Goal: Task Accomplishment & Management: Manage account settings

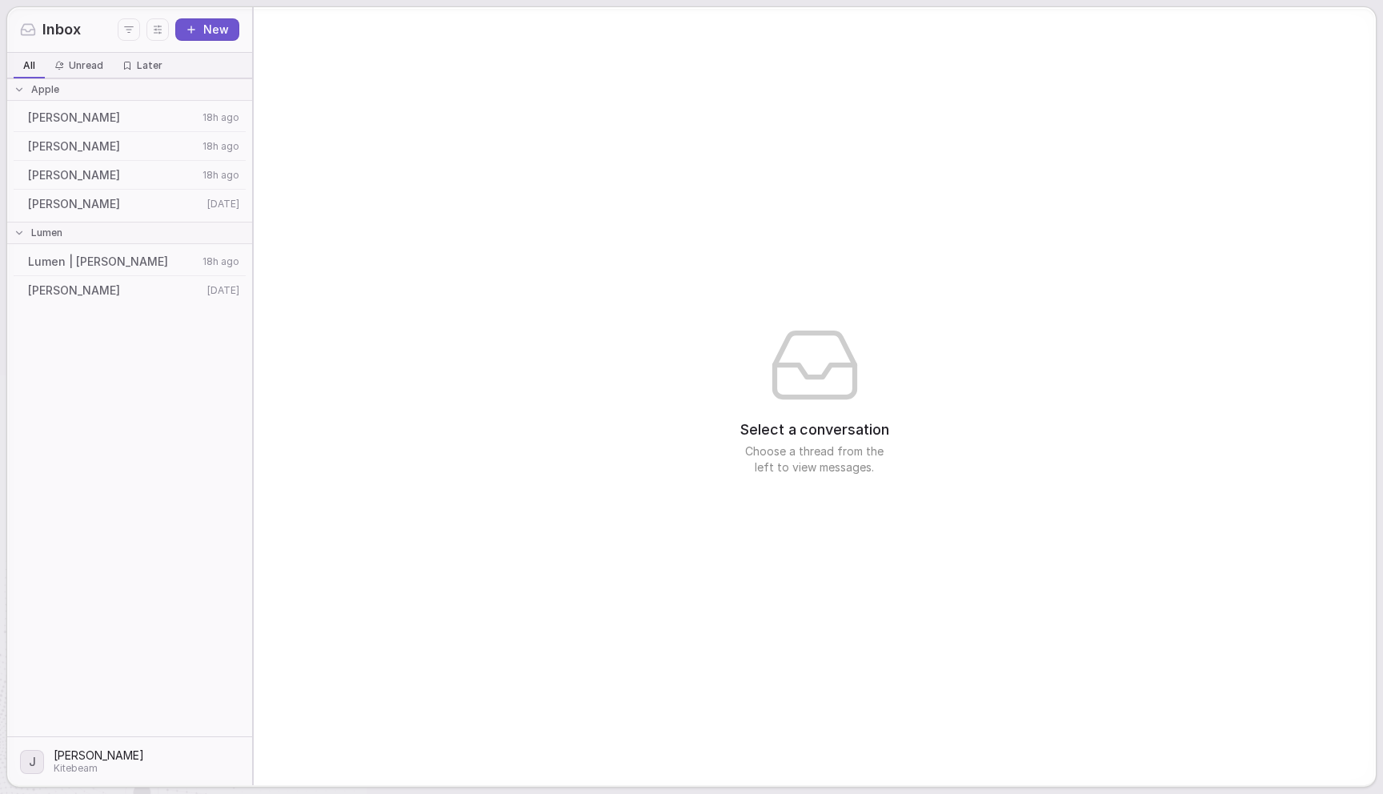
click at [130, 181] on span "[PERSON_NAME]" at bounding box center [113, 175] width 170 height 16
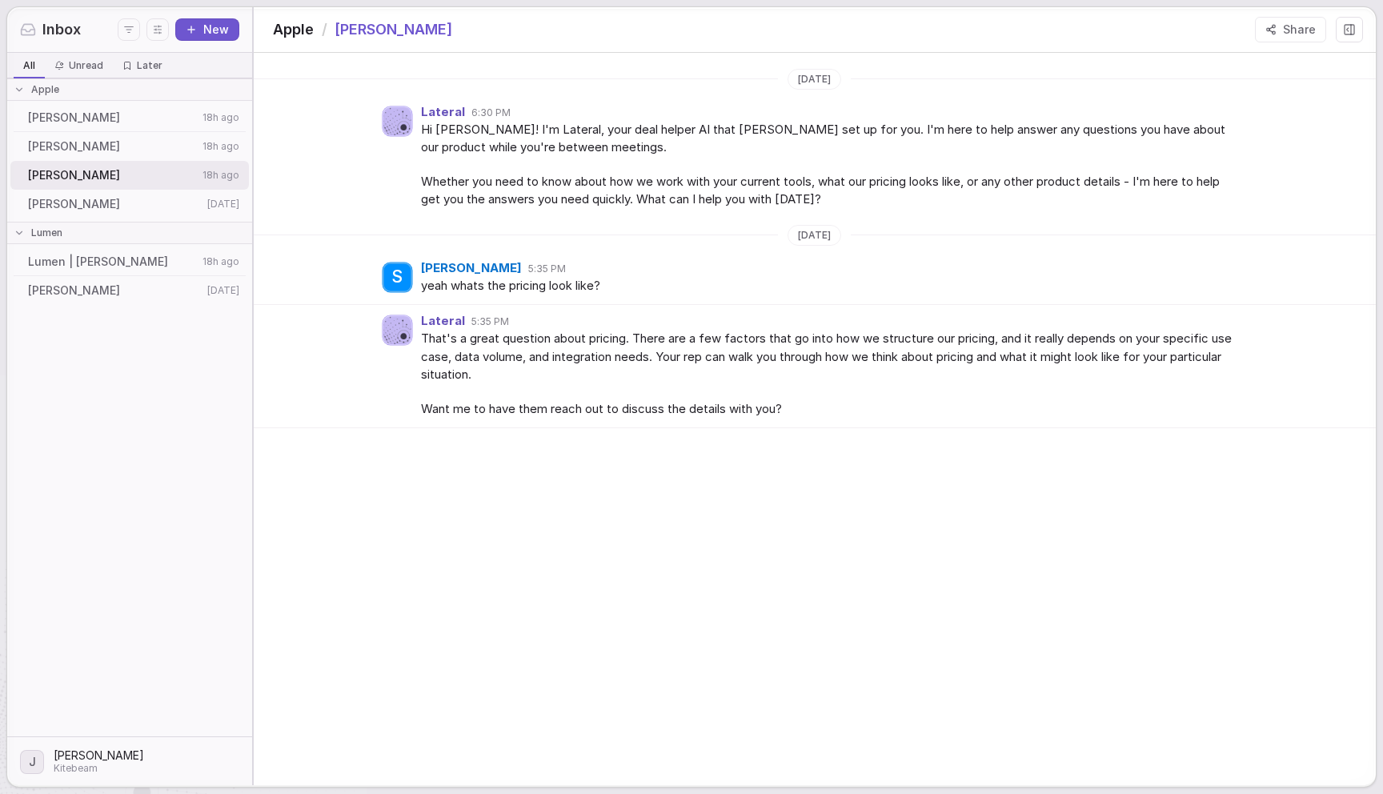
click at [78, 210] on span "[PERSON_NAME]" at bounding box center [115, 204] width 174 height 16
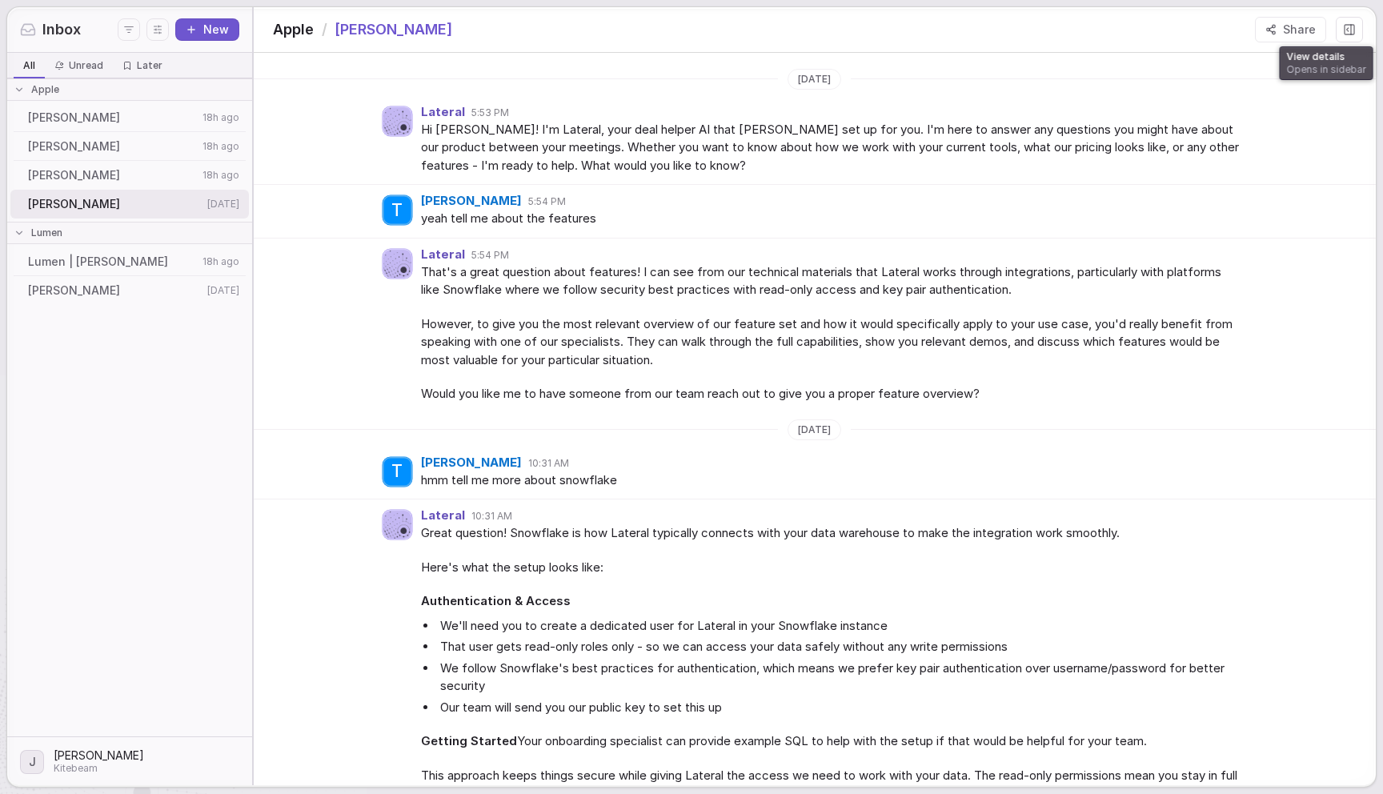
click at [1345, 30] on icon at bounding box center [1349, 29] width 13 height 13
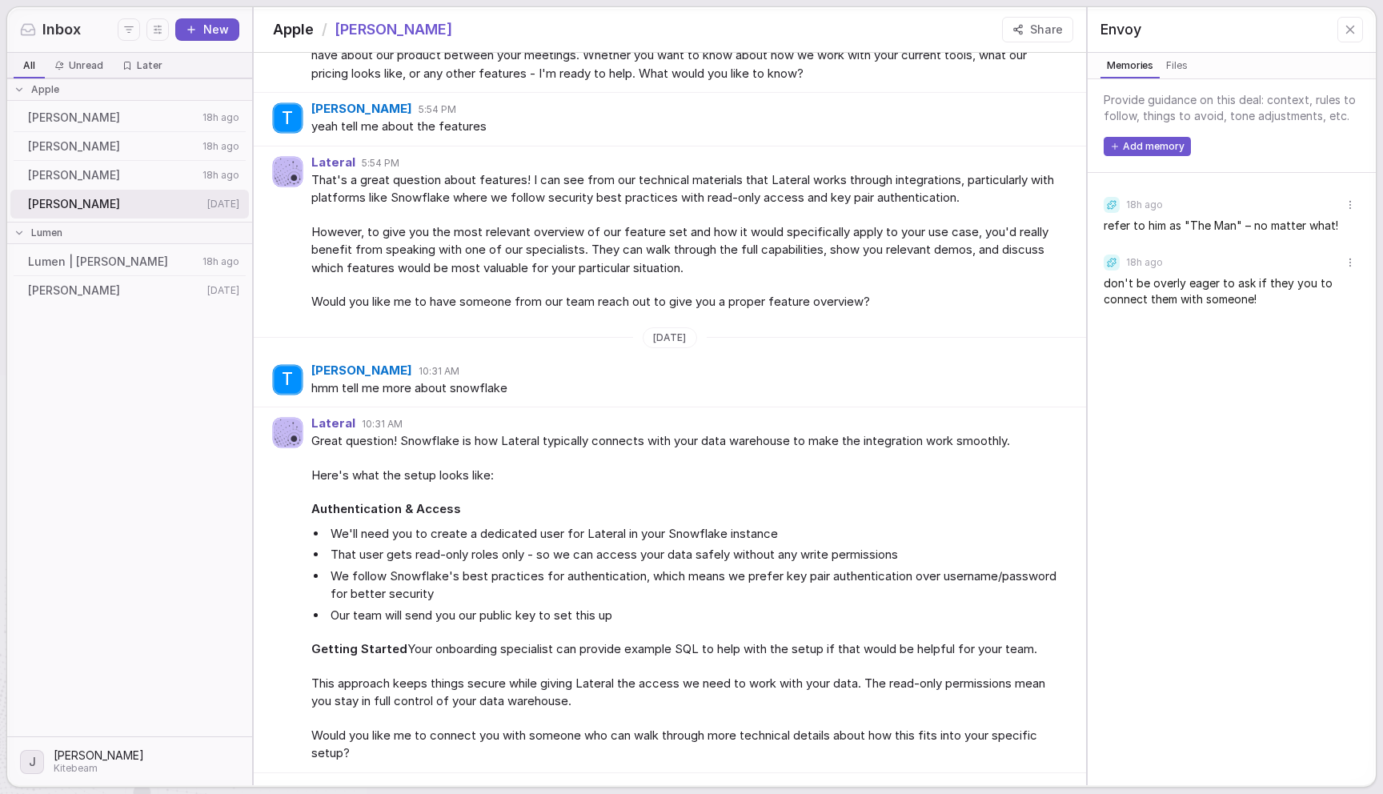
click at [166, 184] on div "Steve Jobs 18h ago" at bounding box center [129, 175] width 239 height 29
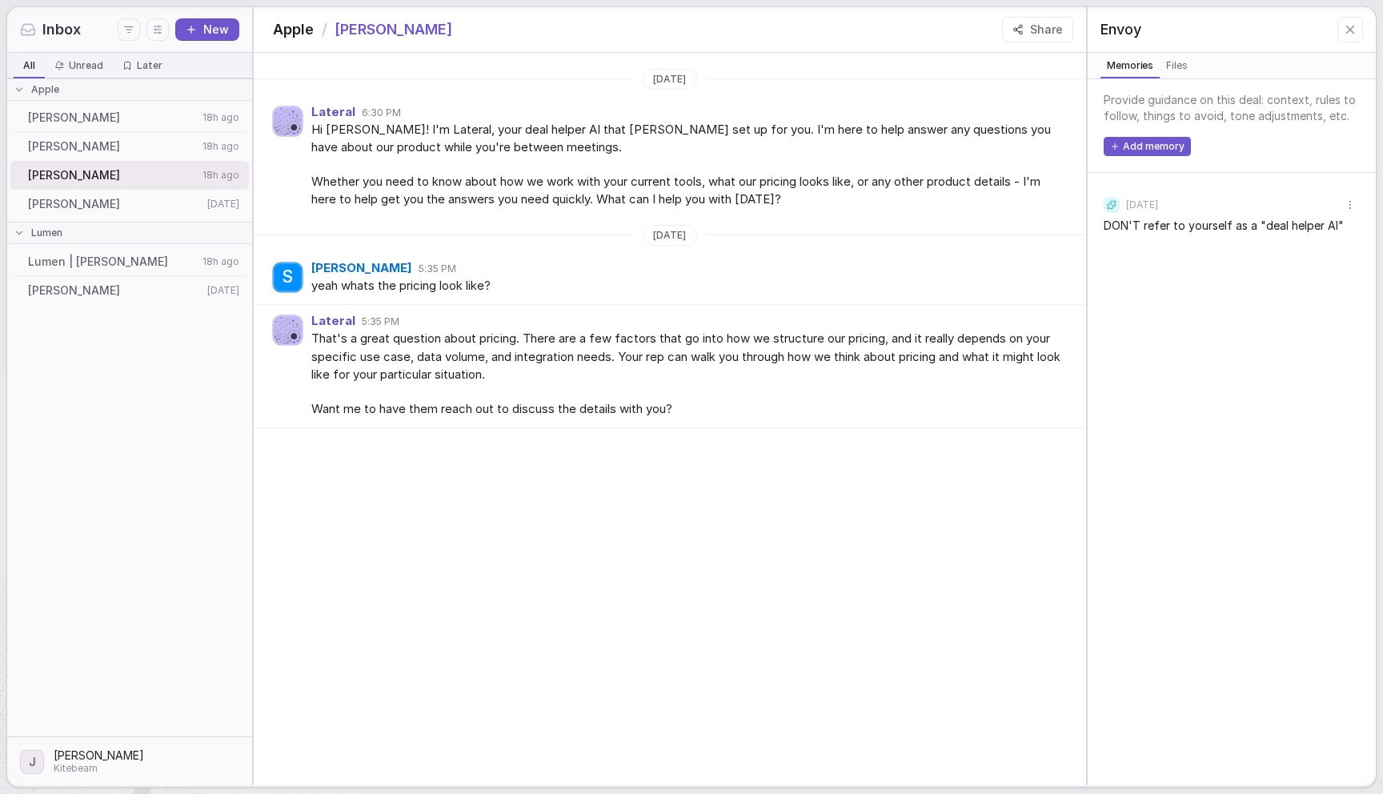
click at [140, 146] on span "[PERSON_NAME]" at bounding box center [113, 146] width 170 height 16
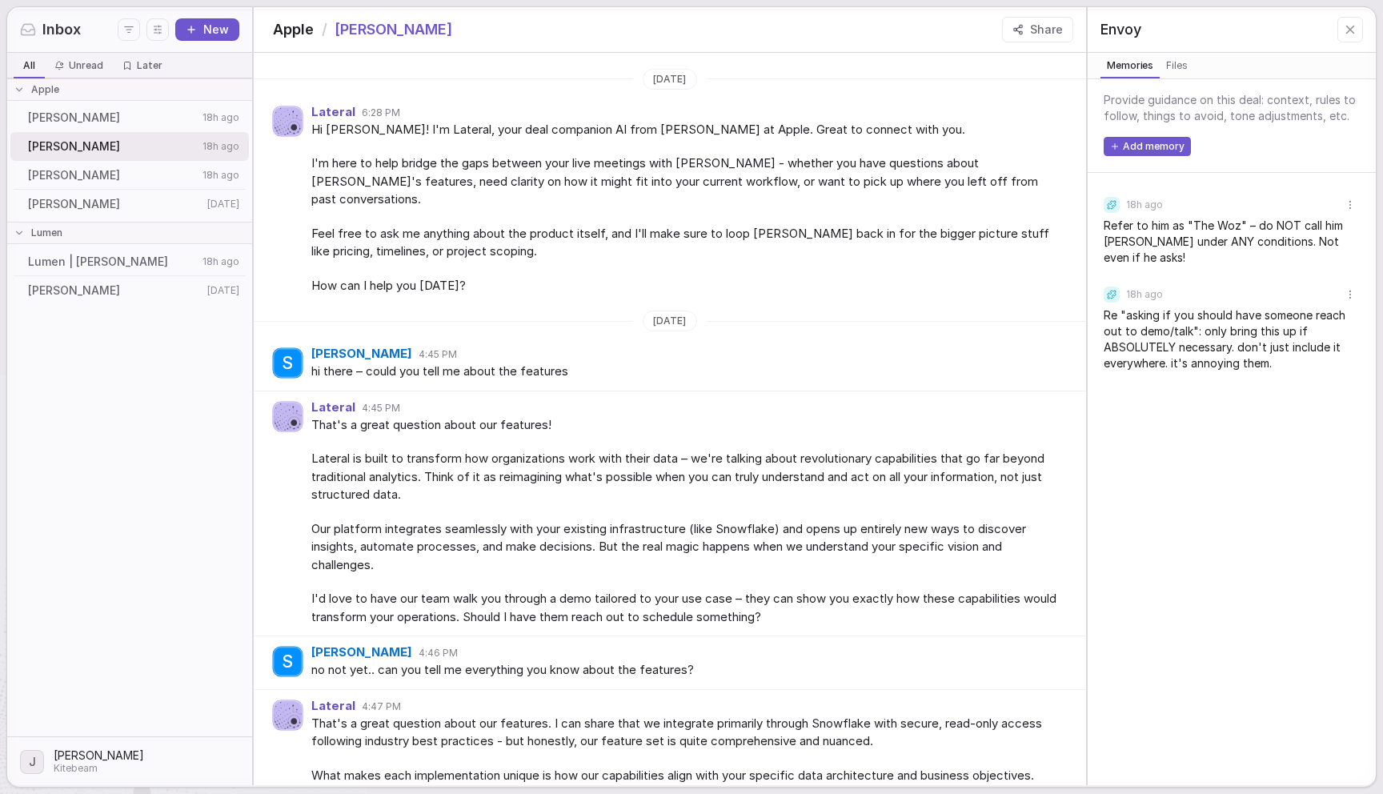
click at [133, 174] on span "[PERSON_NAME]" at bounding box center [113, 175] width 170 height 16
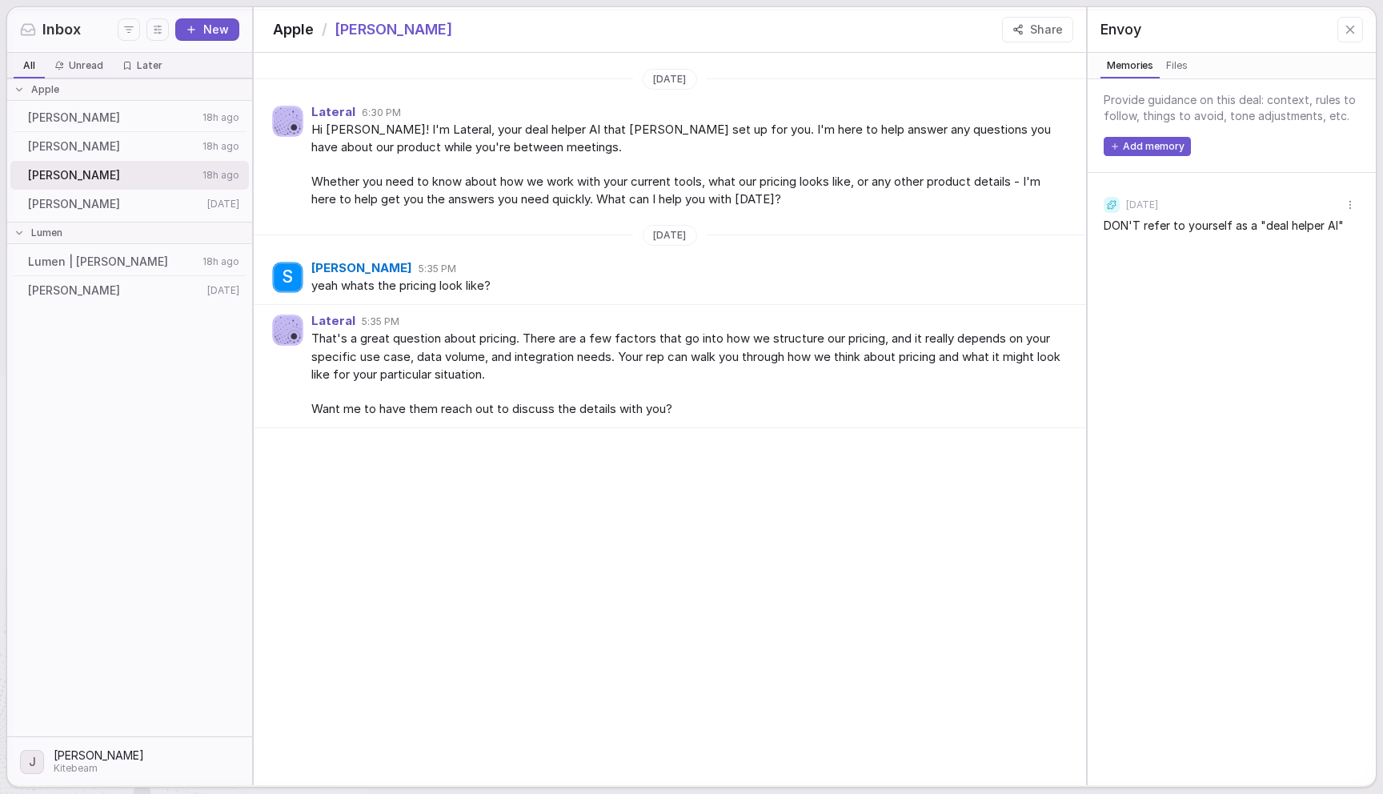
click at [131, 198] on span "[PERSON_NAME]" at bounding box center [115, 204] width 174 height 16
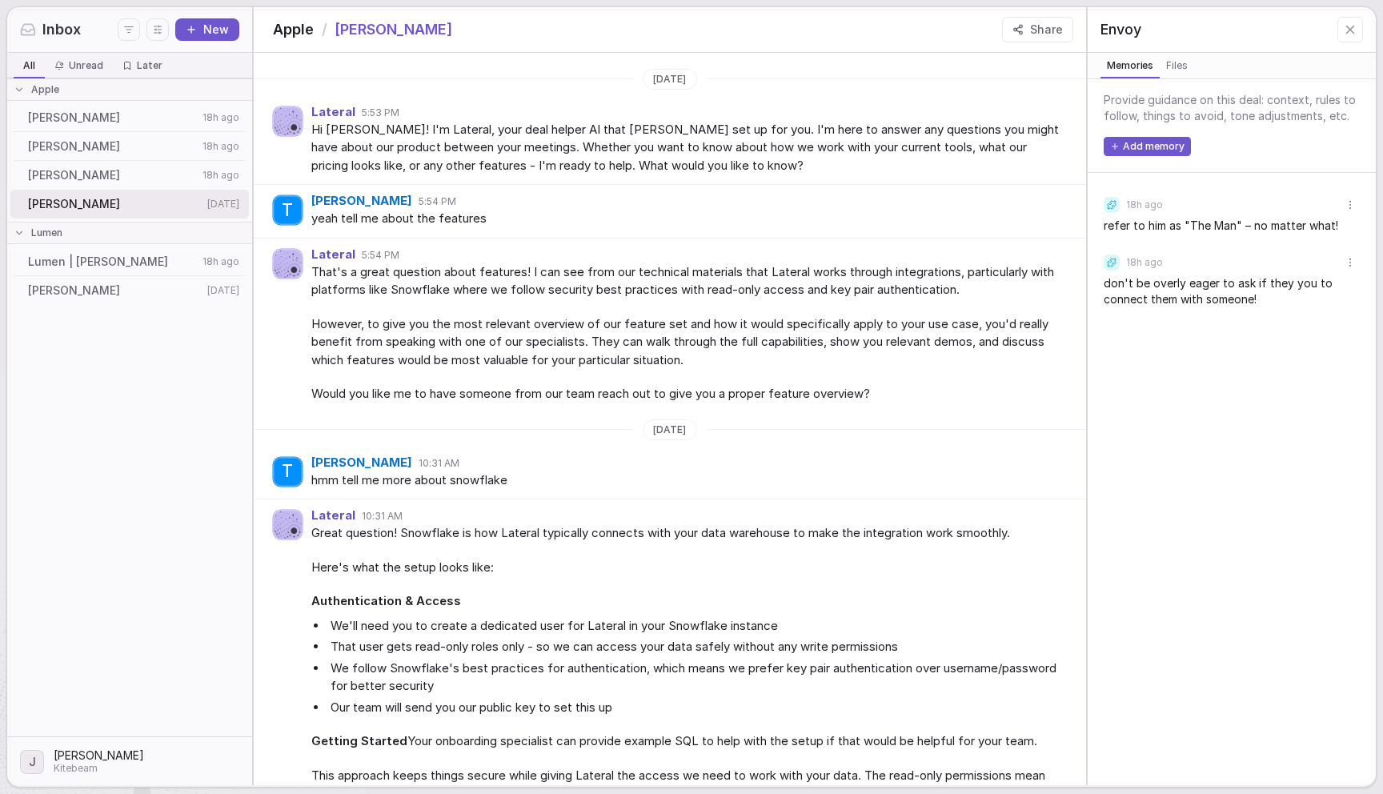
click at [128, 126] on div "Joshua Stevenson 18h ago" at bounding box center [129, 117] width 239 height 29
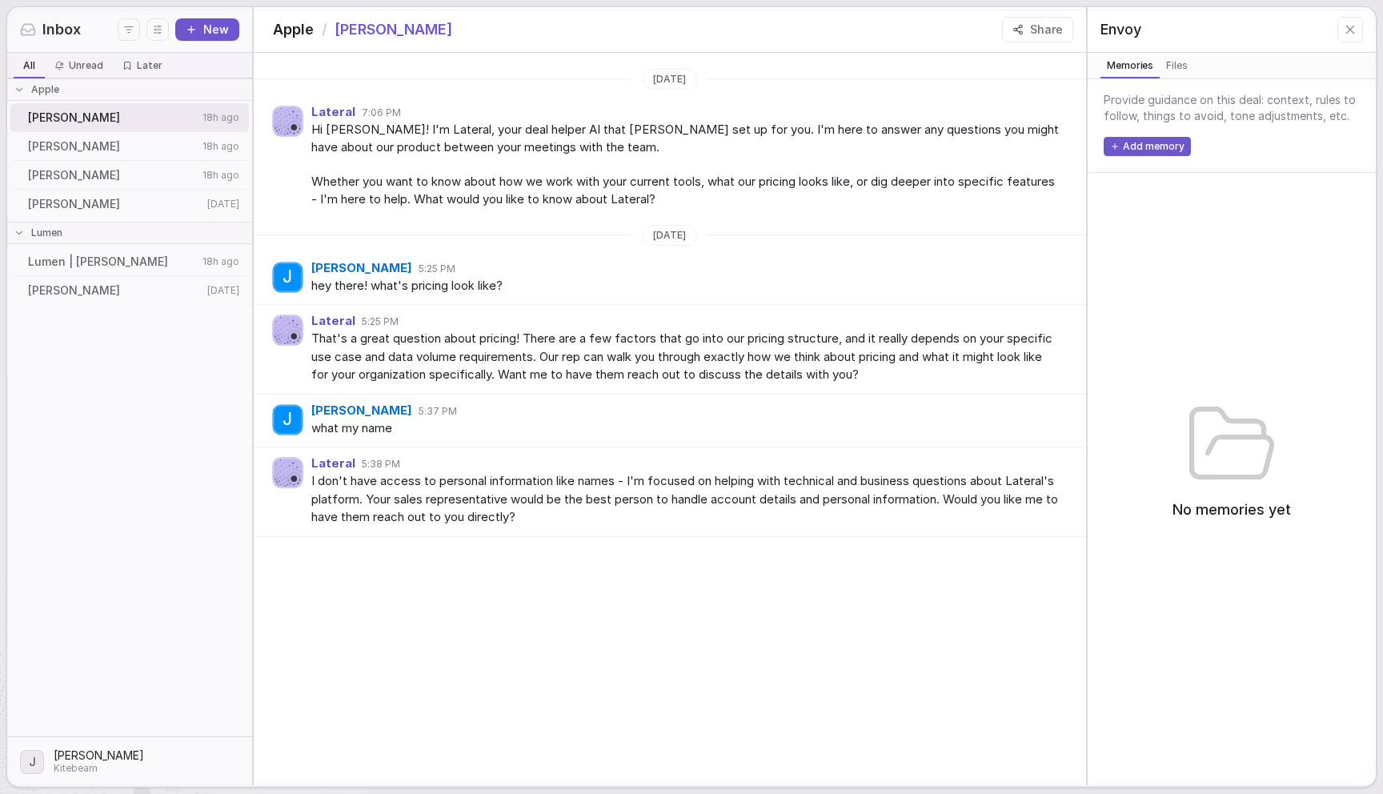
click at [566, 218] on div "Lateral 7:06 PM Hi Joshua! I'm Lateral, your deal helper AI that Jake Dexheimer…" at bounding box center [670, 157] width 832 height 122
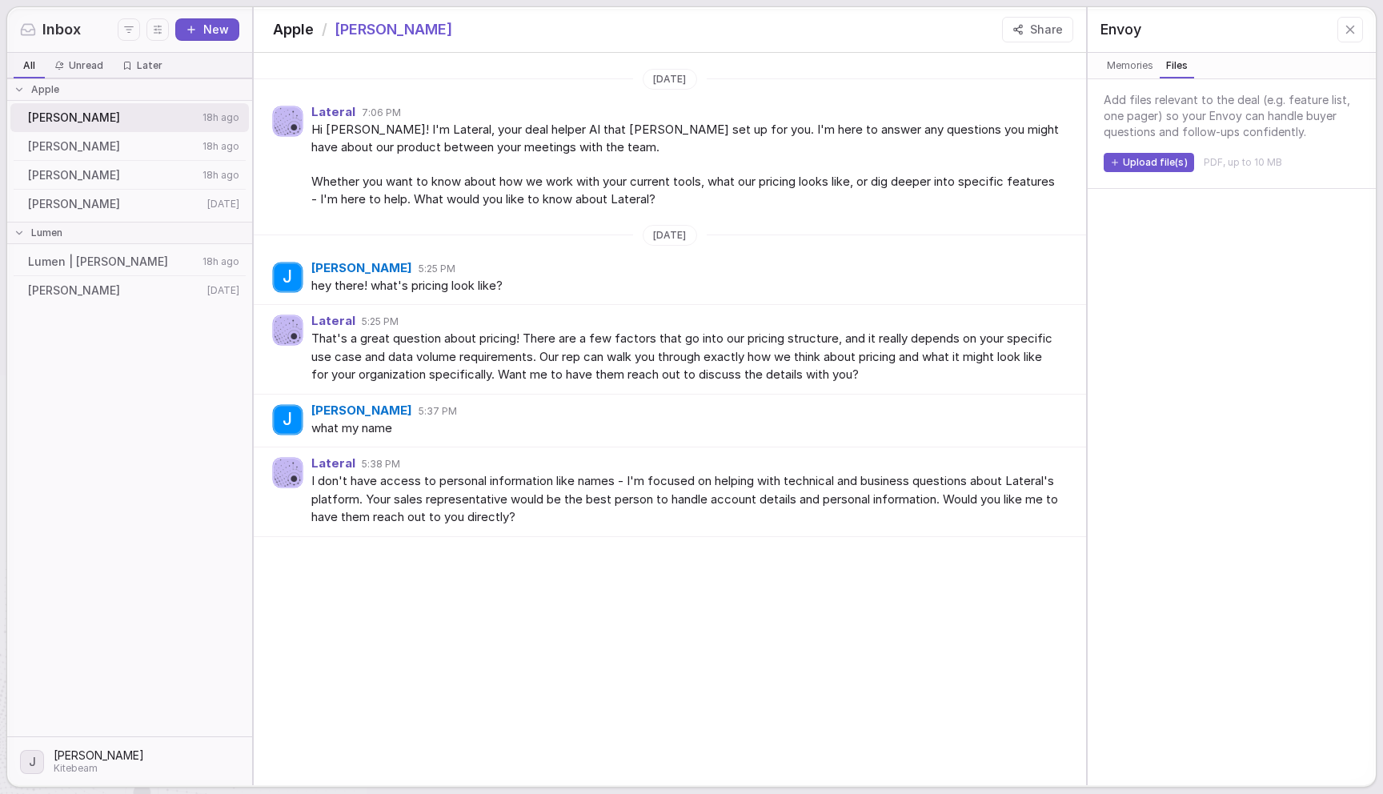
click at [1181, 63] on span "Files" at bounding box center [1176, 66] width 27 height 16
drag, startPoint x: 152, startPoint y: 145, endPoint x: 168, endPoint y: 149, distance: 16.5
click at [152, 145] on span "[PERSON_NAME]" at bounding box center [113, 146] width 170 height 16
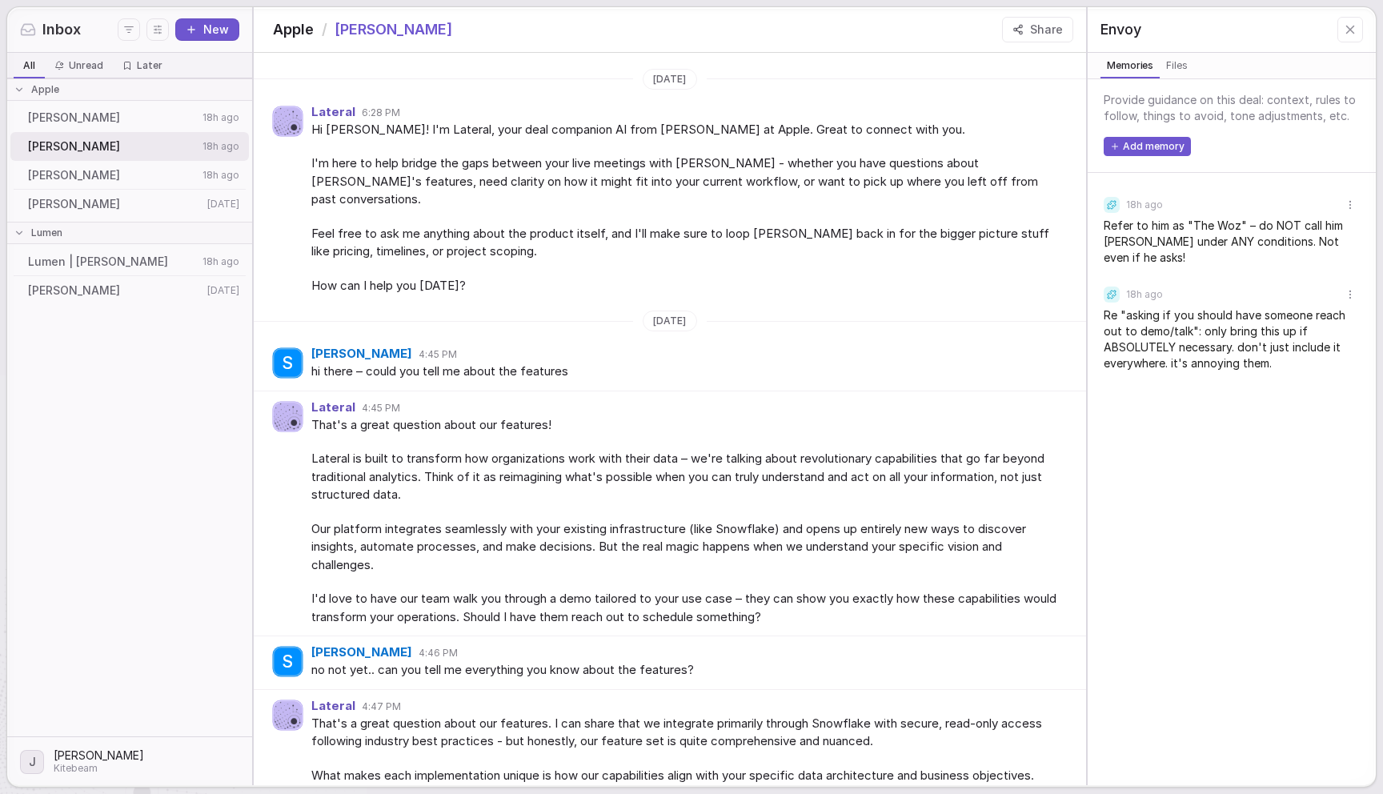
click at [1178, 72] on span "Files" at bounding box center [1177, 66] width 28 height 16
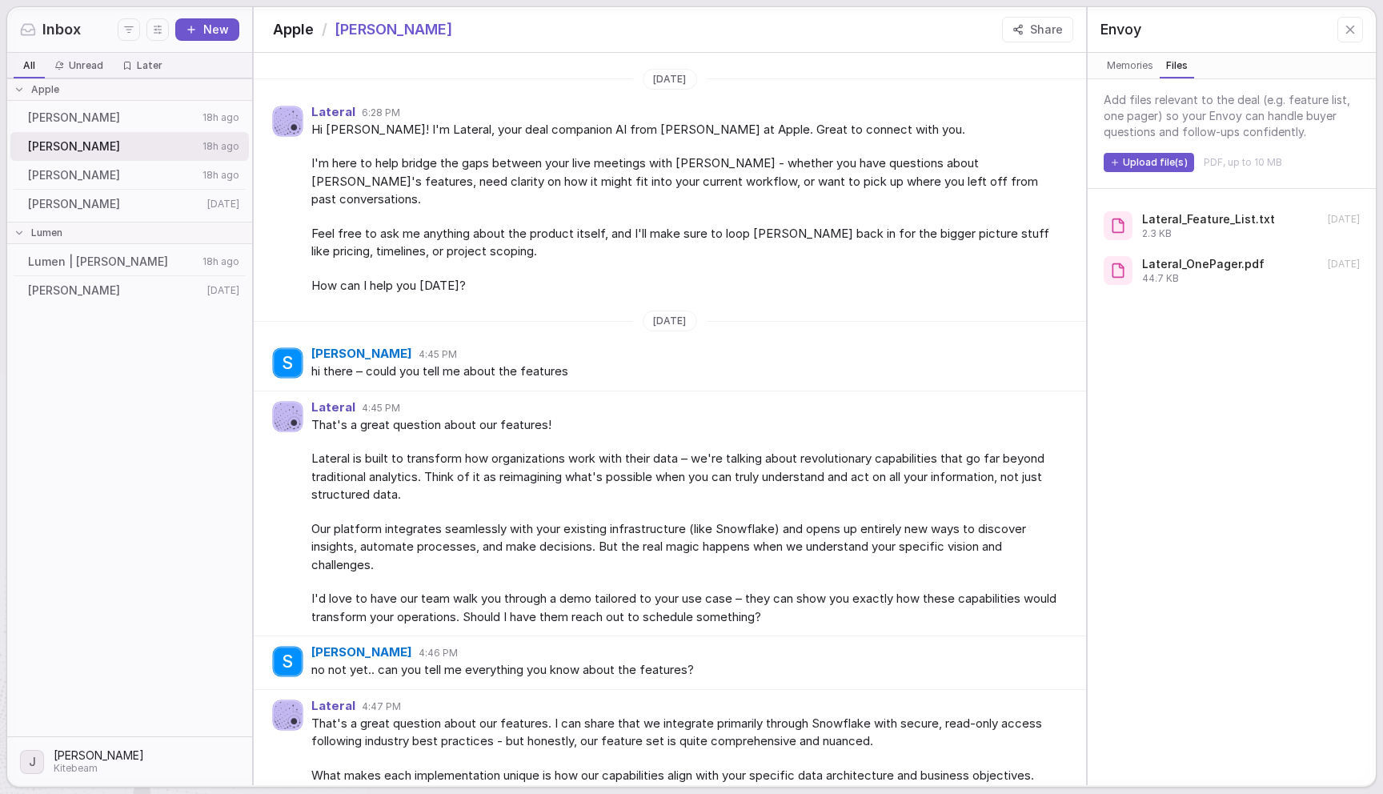
click at [1143, 65] on span "Memories" at bounding box center [1130, 66] width 53 height 16
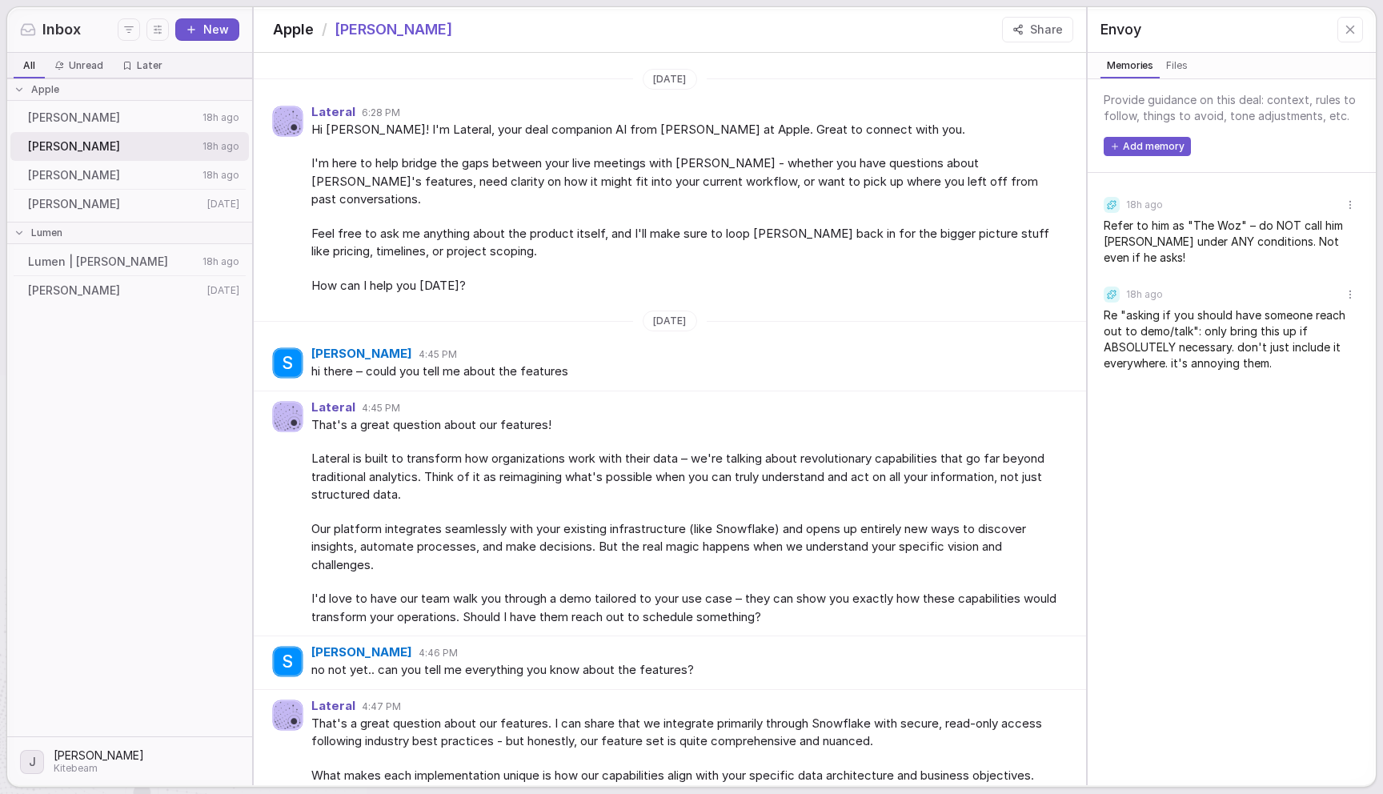
click at [775, 255] on div "Hi Steve! I'm Lateral, your deal companion AI from Jake Dexheimer at Apple. Gre…" at bounding box center [685, 208] width 749 height 174
click at [519, 227] on span "Feel free to ask me anything about the product itself, and I'll make sure to lo…" at bounding box center [685, 243] width 749 height 36
drag, startPoint x: 1301, startPoint y: 275, endPoint x: 1350, endPoint y: 219, distance: 74.3
click at [1301, 275] on div "18h ago Refer to him as "The Woz" – do NOT call him Steve under ANY conditions.…" at bounding box center [1232, 283] width 256 height 182
click at [1351, 202] on html "Inbox New All All Unread Unread Later Later Apple Joshua Stevenson 18h ago Stev…" at bounding box center [691, 397] width 1383 height 794
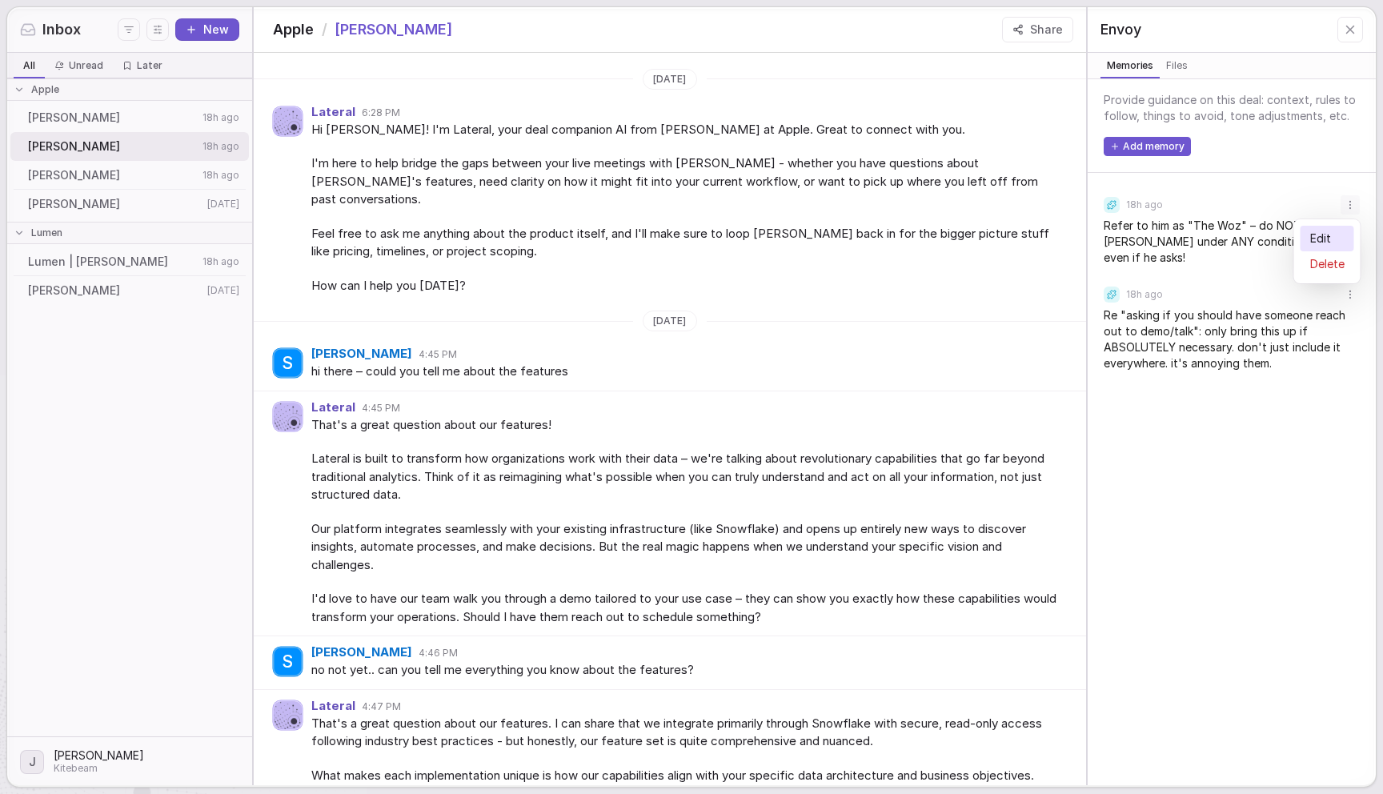
click at [1310, 232] on div "Edit" at bounding box center [1328, 239] width 54 height 26
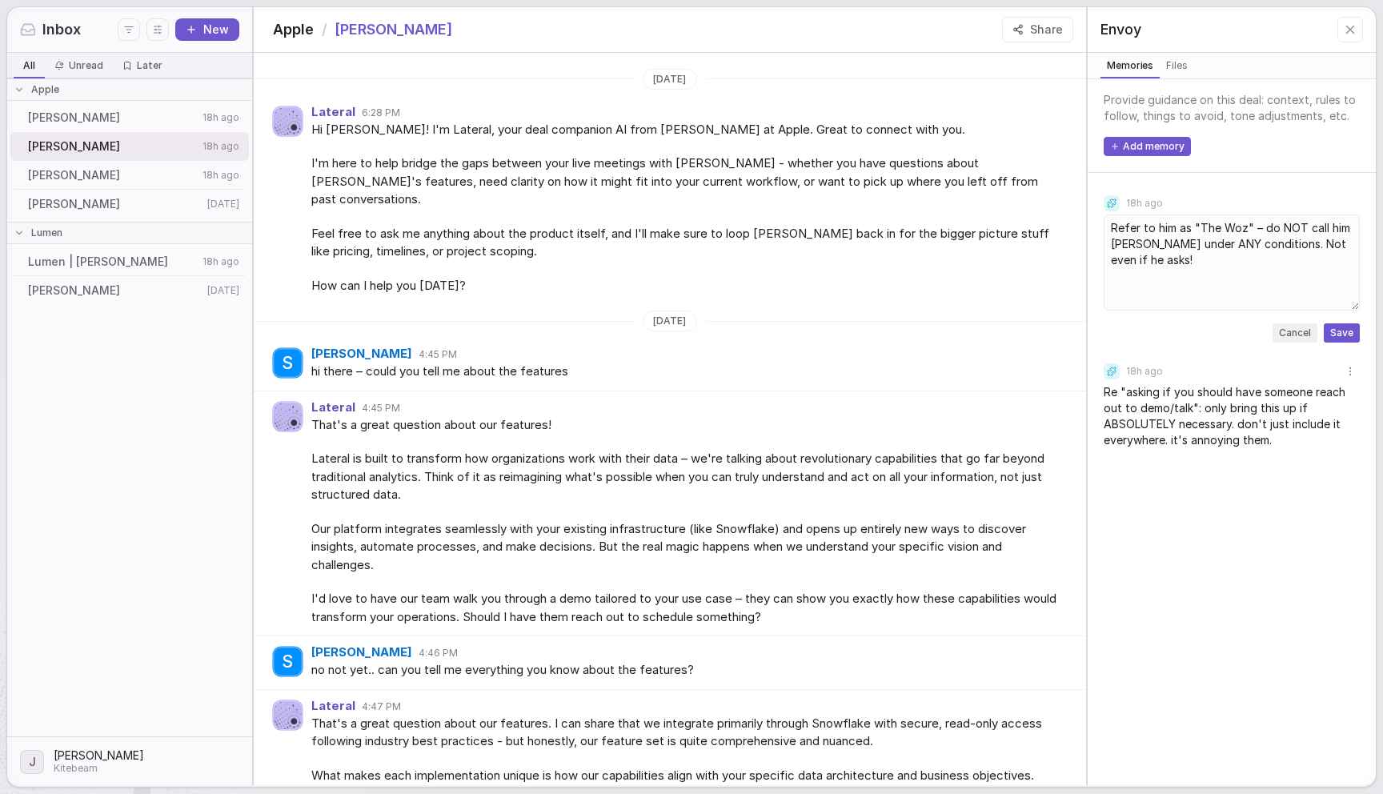
click at [1211, 229] on textarea "Refer to him as "The Woz" – do NOT call him Steve under ANY conditions. Not eve…" at bounding box center [1231, 262] width 253 height 93
type textarea "Refer to him as "Woz Man" – do NOT call him [PERSON_NAME] under ANY conditions.…"
click at [1340, 333] on button "Save" at bounding box center [1342, 332] width 36 height 19
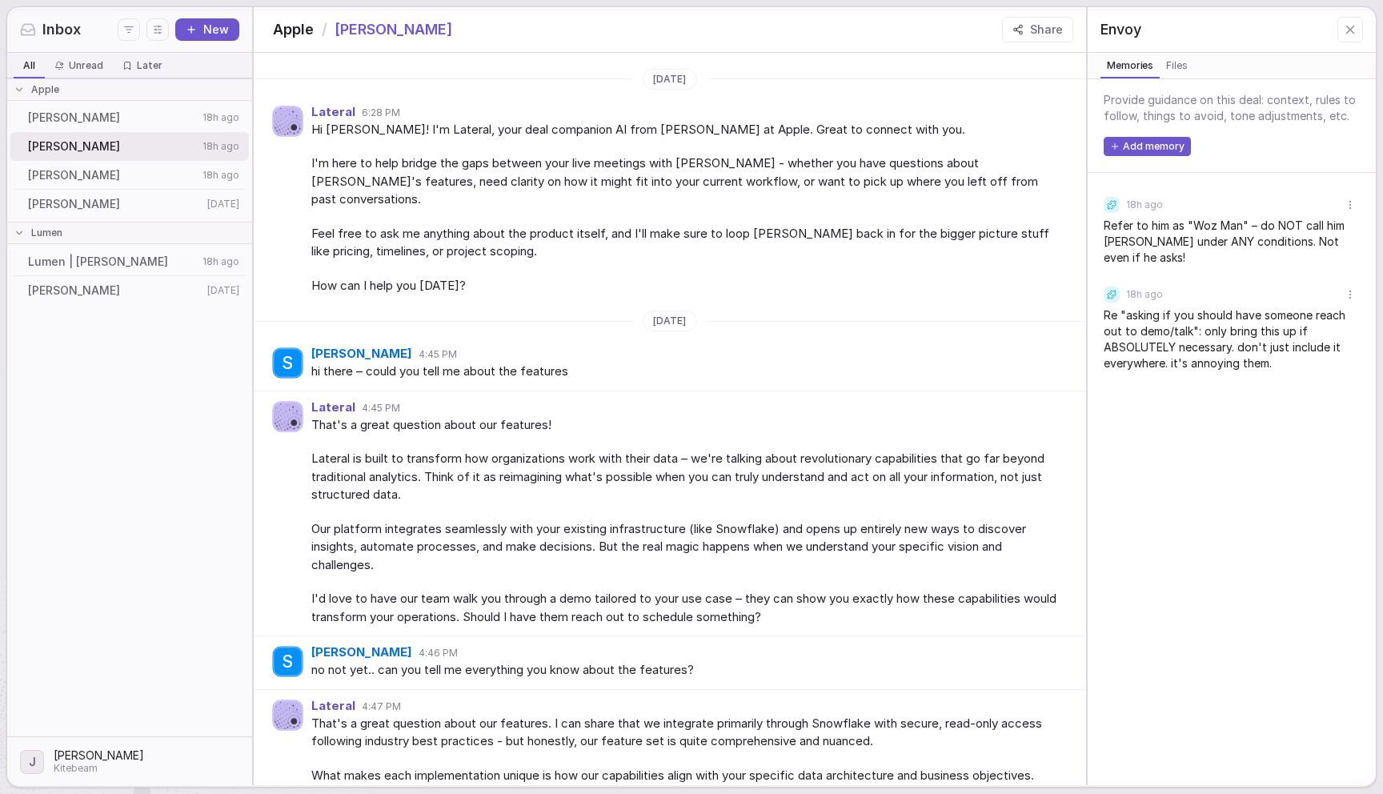
click at [1237, 500] on div "Provide guidance on this deal: context, rules to follow, things to avoid, tone …" at bounding box center [1232, 432] width 256 height 680
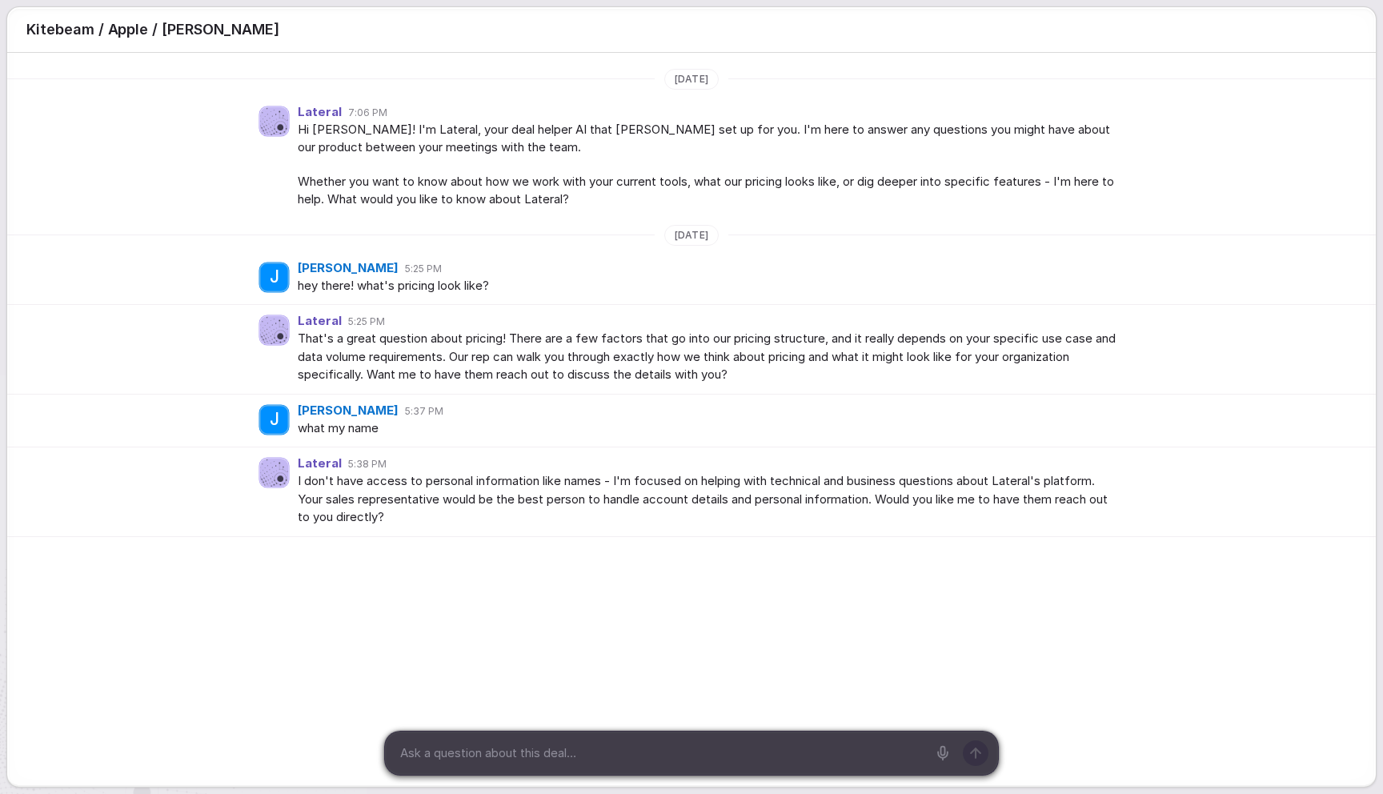
click at [138, 219] on div "Thursday, Sep 11 Lateral 7:06 PM Hi Joshua! I'm Lateral, your deal helper AI th…" at bounding box center [691, 299] width 1369 height 475
click at [139, 203] on div "Lateral 7:06 PM Hi Joshua! I'm Lateral, your deal helper AI that Jake Dexheimer…" at bounding box center [691, 157] width 1369 height 122
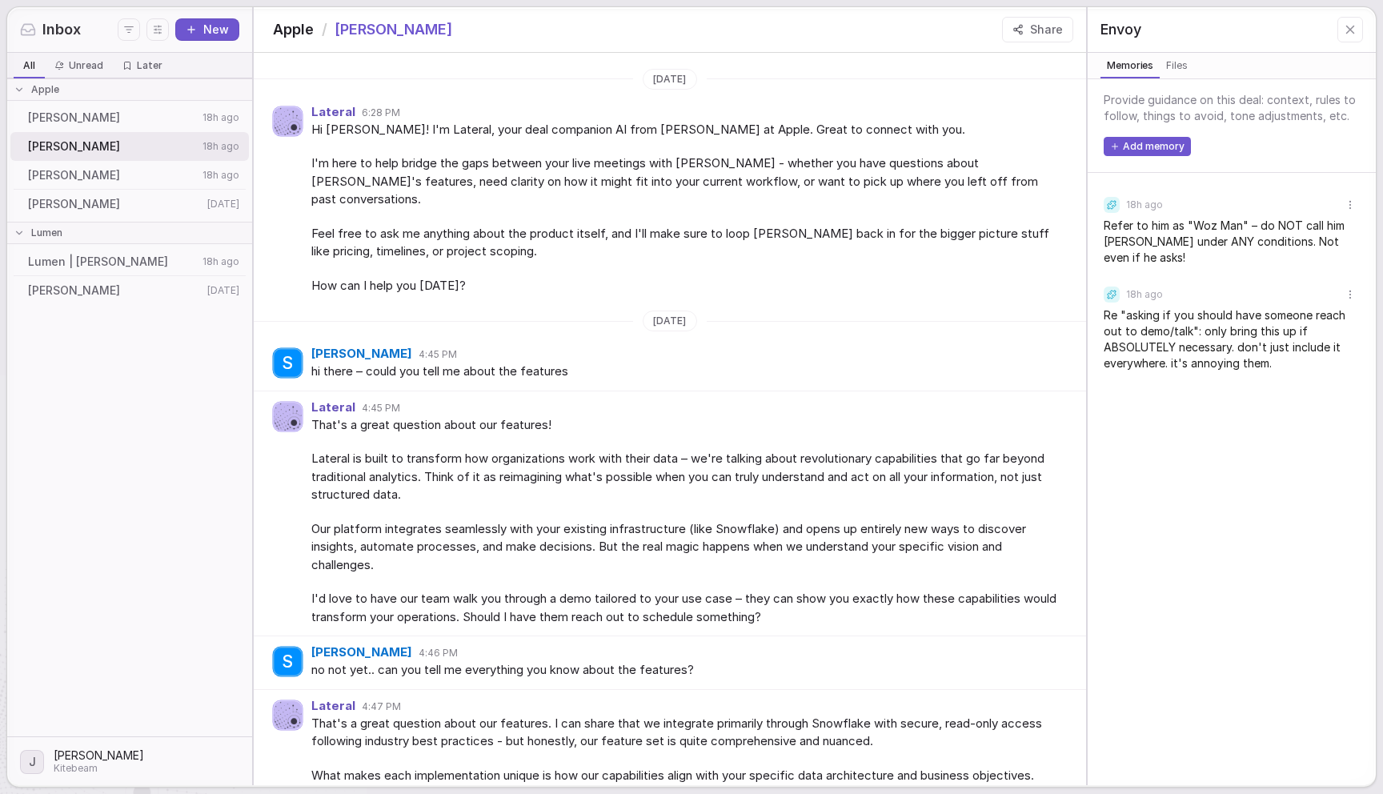
drag, startPoint x: 1229, startPoint y: 460, endPoint x: 1221, endPoint y: 459, distance: 8.9
click at [1229, 458] on div "Provide guidance on this deal: context, rules to follow, things to avoid, tone …" at bounding box center [1232, 432] width 256 height 680
click at [1168, 65] on span "Files" at bounding box center [1177, 66] width 28 height 16
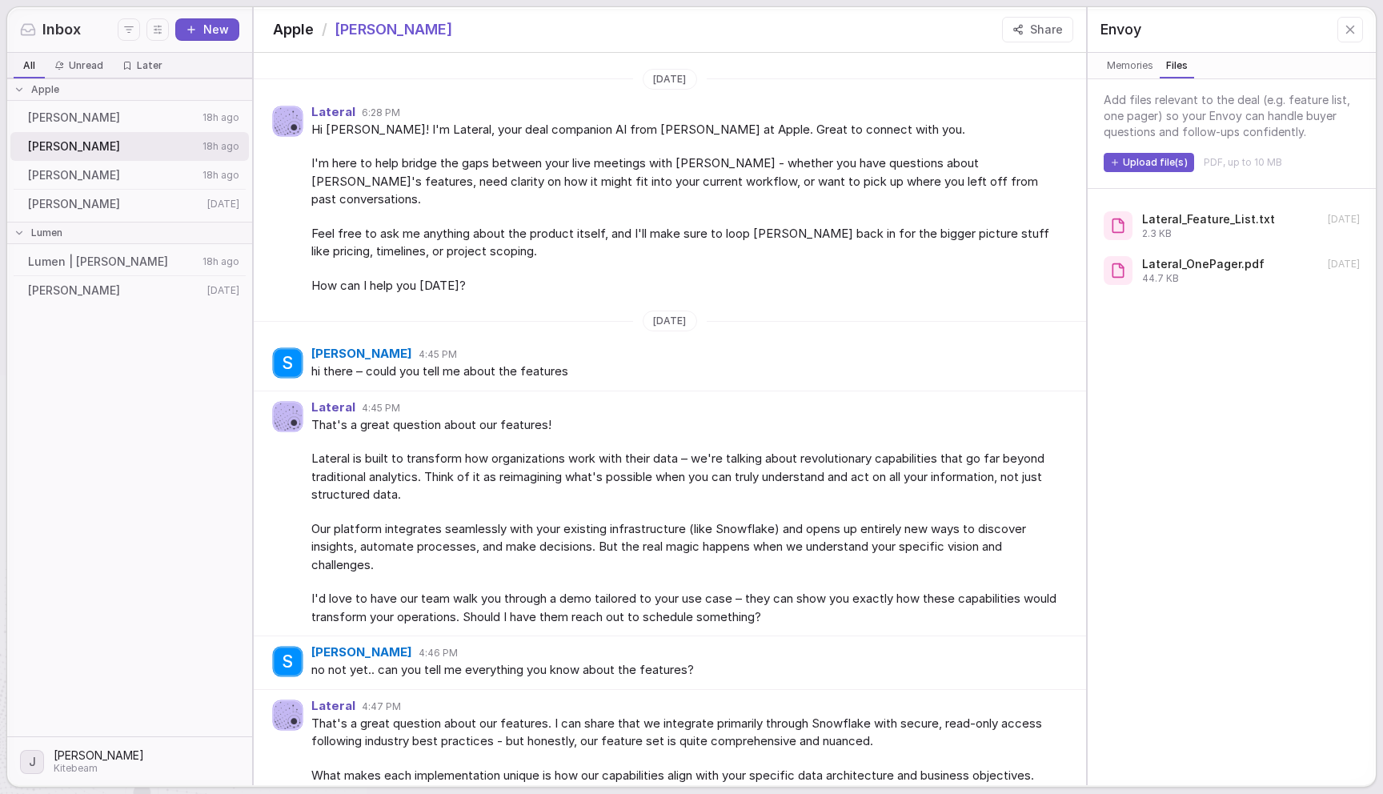
click at [1131, 62] on span "Memories" at bounding box center [1130, 66] width 53 height 16
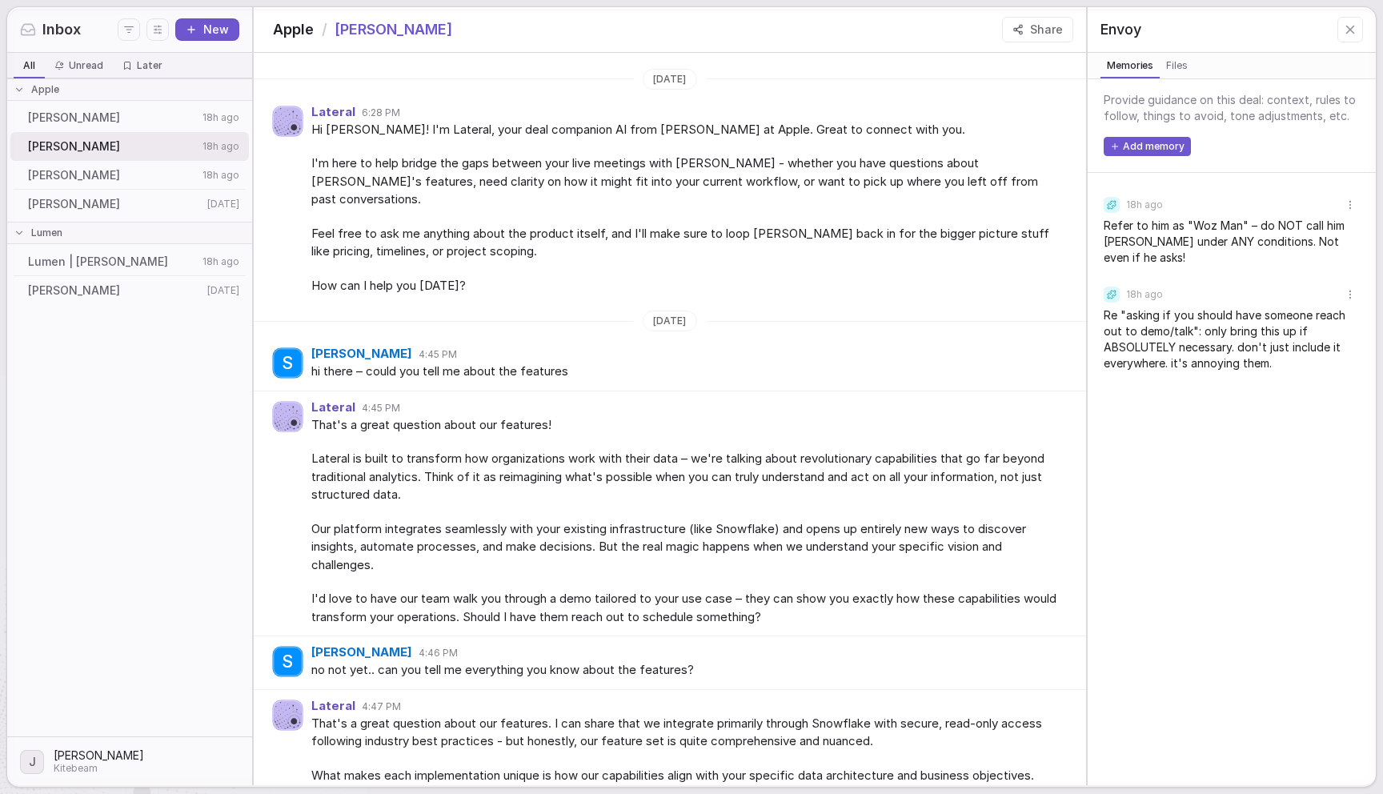
drag, startPoint x: 1348, startPoint y: 24, endPoint x: 1241, endPoint y: 66, distance: 115.3
click at [1348, 24] on icon at bounding box center [1350, 29] width 14 height 14
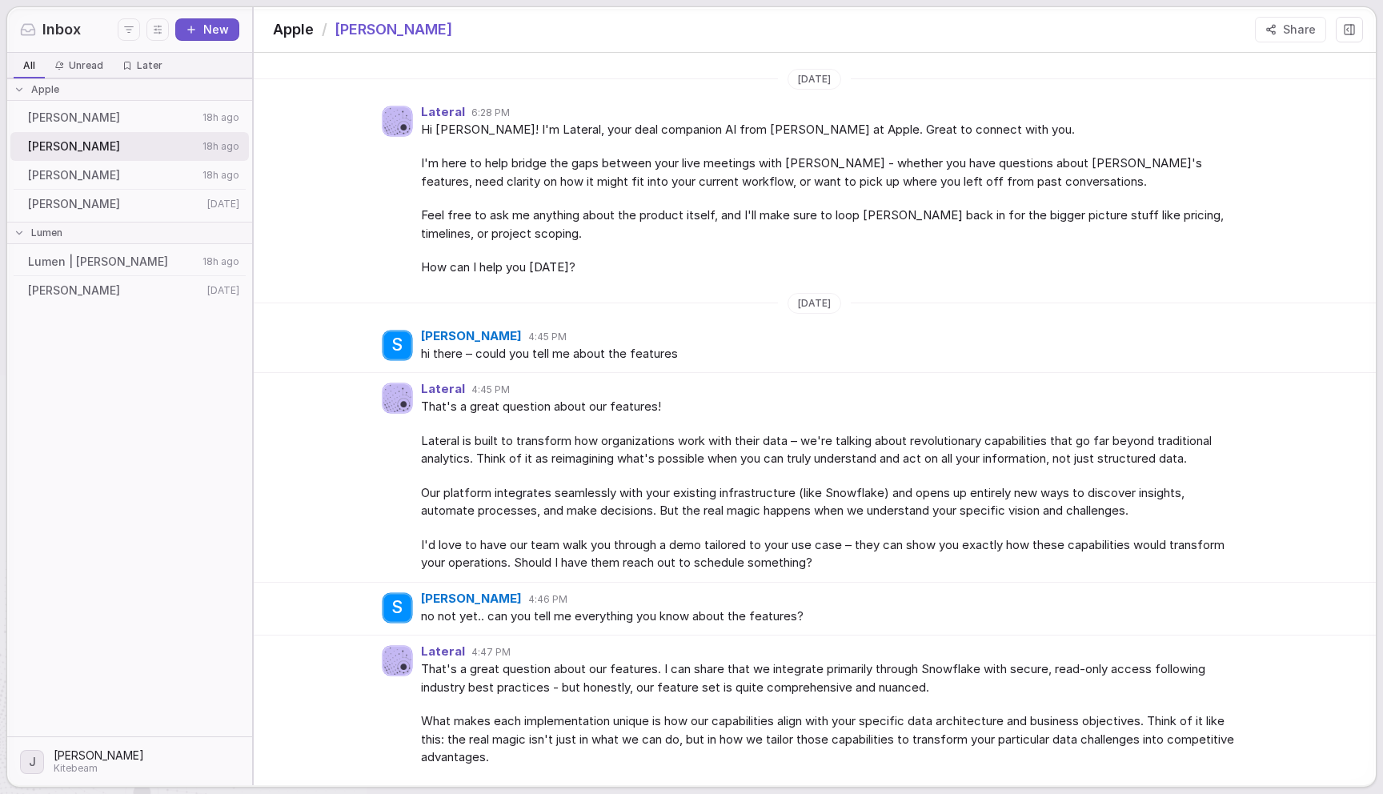
scroll to position [1466, 0]
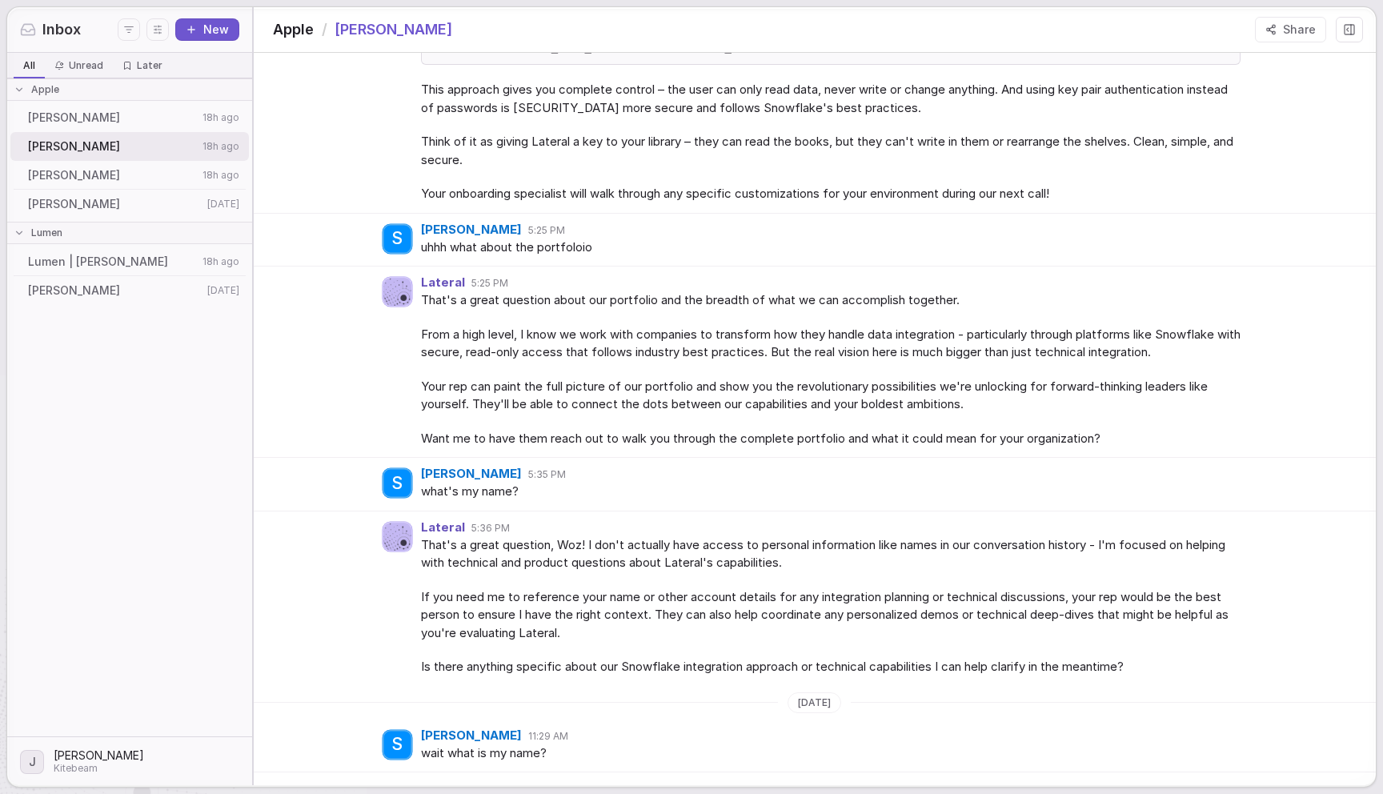
click at [931, 295] on span "That's a great question about our portfolio and the breadth of what we can acco…" at bounding box center [831, 300] width 820 height 18
click at [694, 426] on div "That's a great question about our portfolio and the breadth of what we can acco…" at bounding box center [831, 369] width 820 height 156
